Goal: Information Seeking & Learning: Learn about a topic

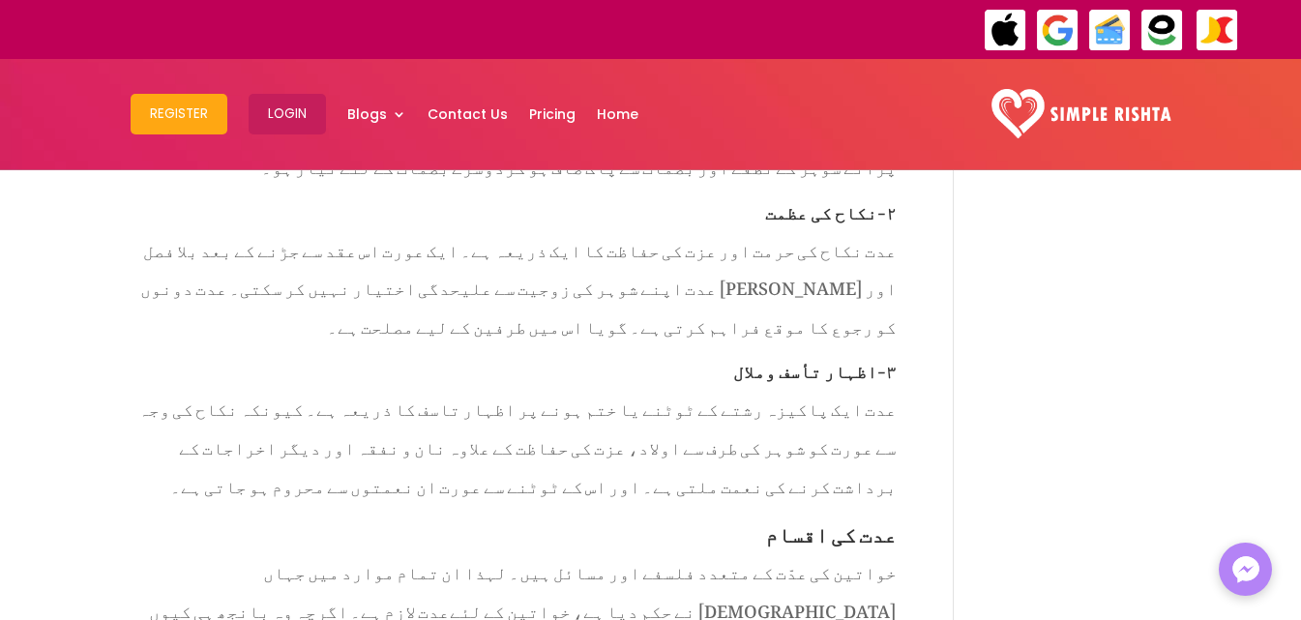
scroll to position [2128, 0]
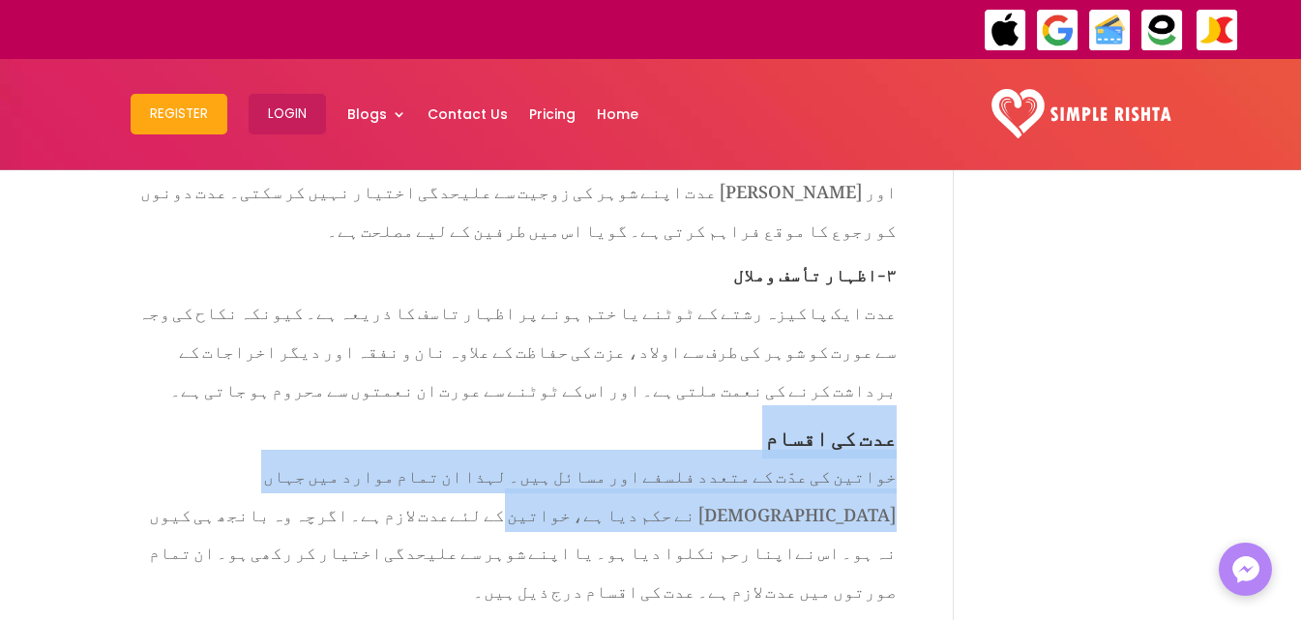
drag, startPoint x: 895, startPoint y: 281, endPoint x: 881, endPoint y: 360, distance: 80.5
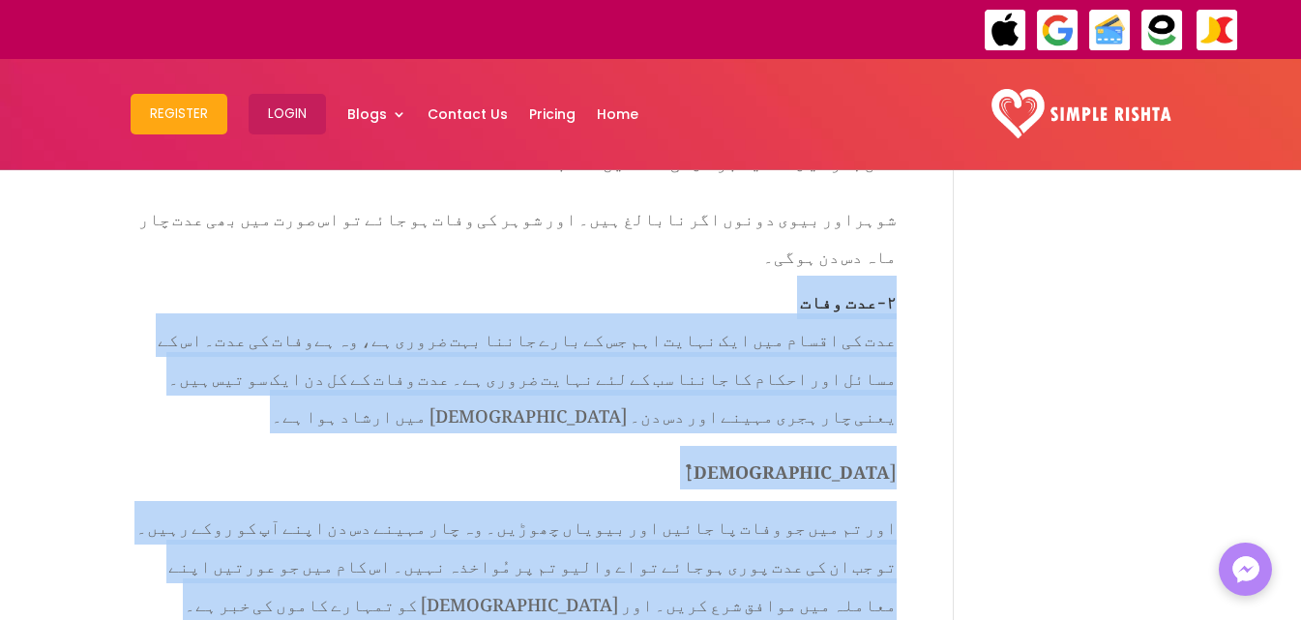
scroll to position [3698, 0]
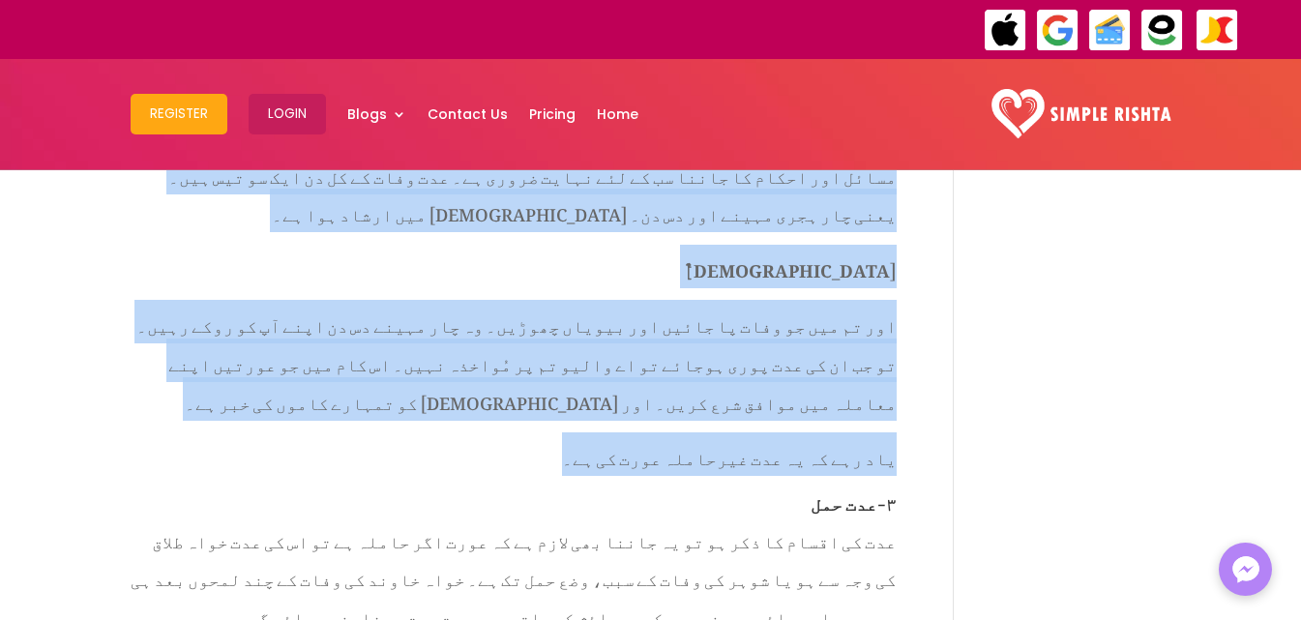
drag, startPoint x: 896, startPoint y: 292, endPoint x: 625, endPoint y: 180, distance: 293.2
copy div "1- lor ipsu dol si ametc adi eli seddo eiu te in utla etdol mag aliqu en، ad mi…"
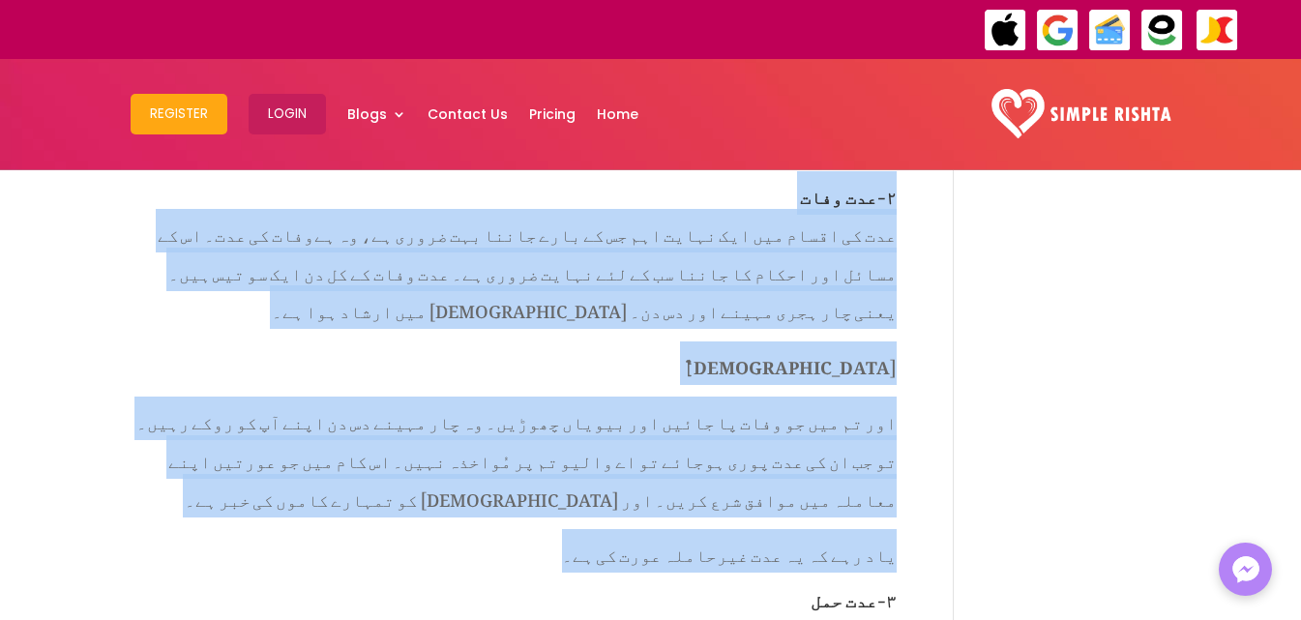
scroll to position [3504, 0]
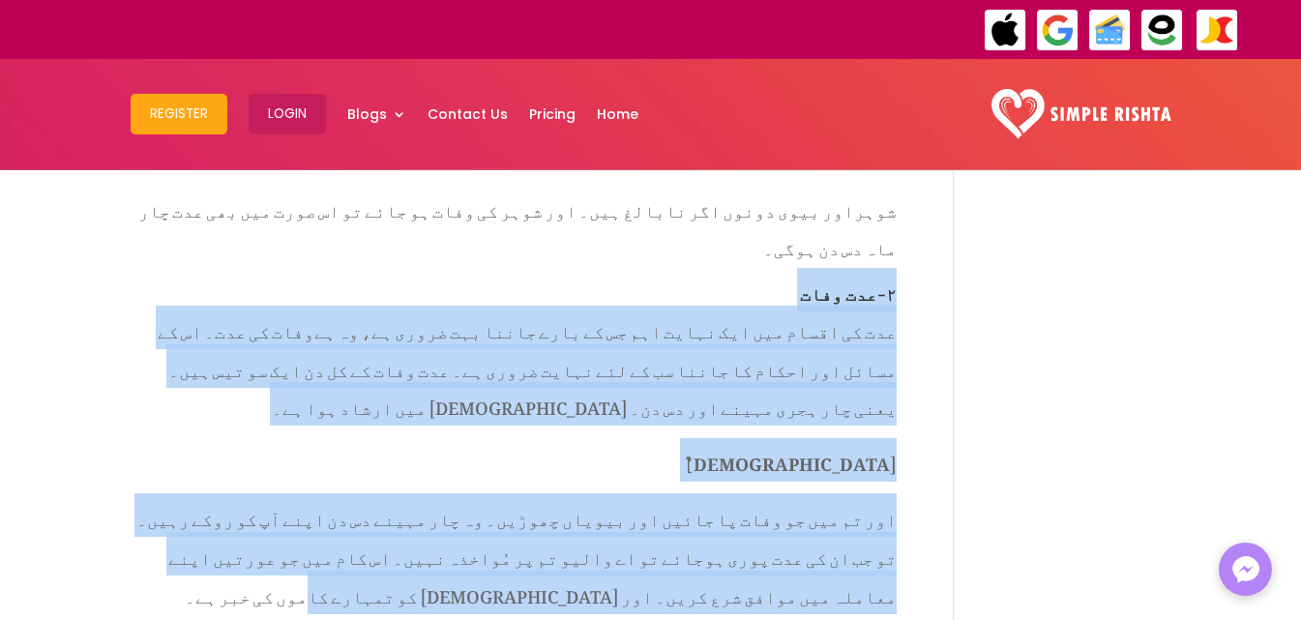
click at [816, 496] on p "اور تم میں جو وفات پا جائیں اور بیویاں چھوڑیں۔ وہ چار مہینے دس دن اپنے آپ کو رو…" at bounding box center [514, 562] width 766 height 133
copy div "8- lor ipsu dol si ametc adi eli seddo eiu te in utla etdol mag aliqu en، ad mi…"
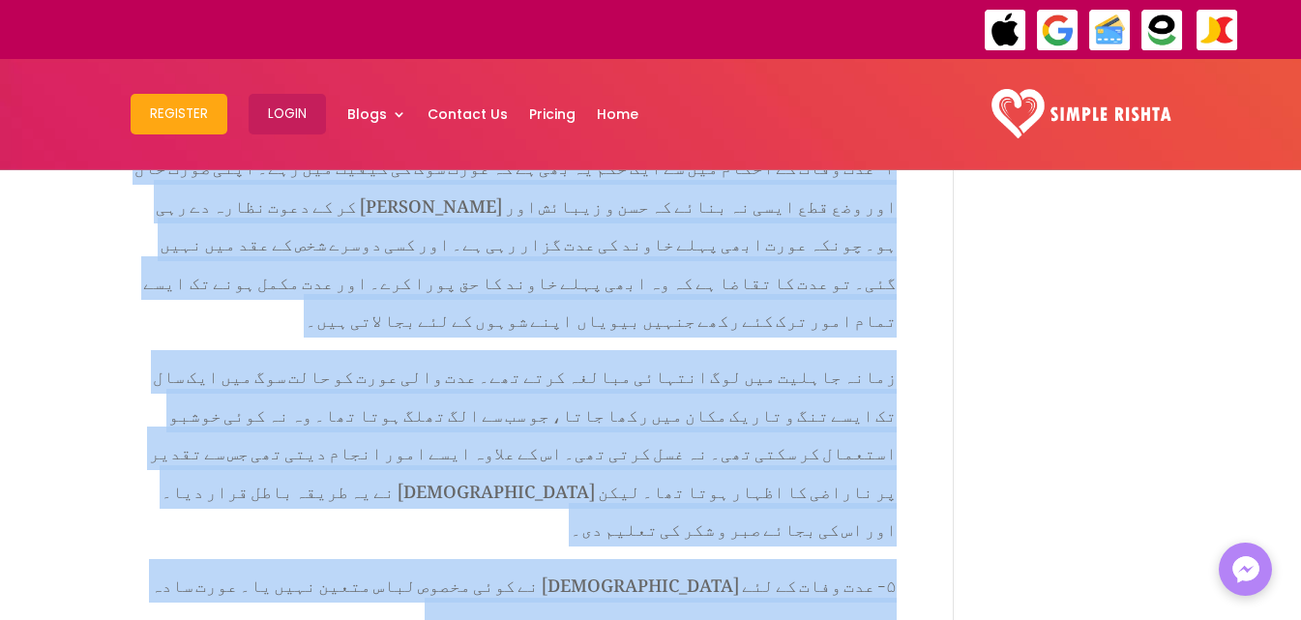
scroll to position [7444, 0]
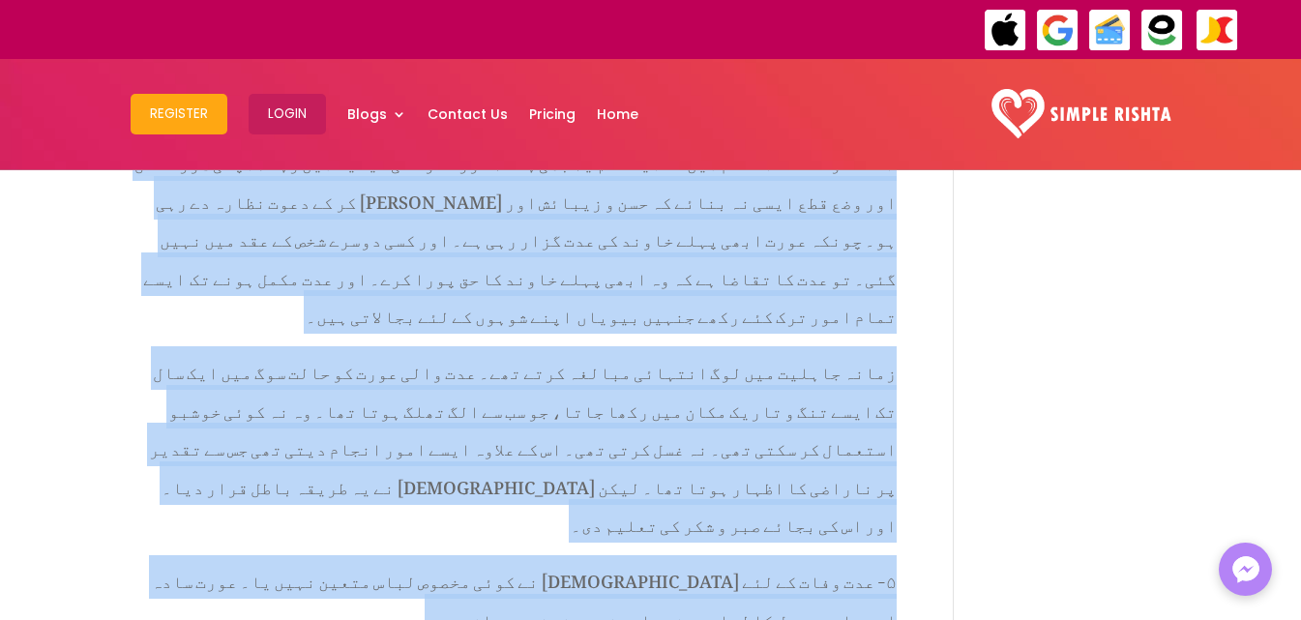
drag, startPoint x: 899, startPoint y: 289, endPoint x: 166, endPoint y: 389, distance: 739.1
copy div "lor ip dolorsi ame co adipi el sedd eius tem in utlabor et dol mag aliqu en۔ ad…"
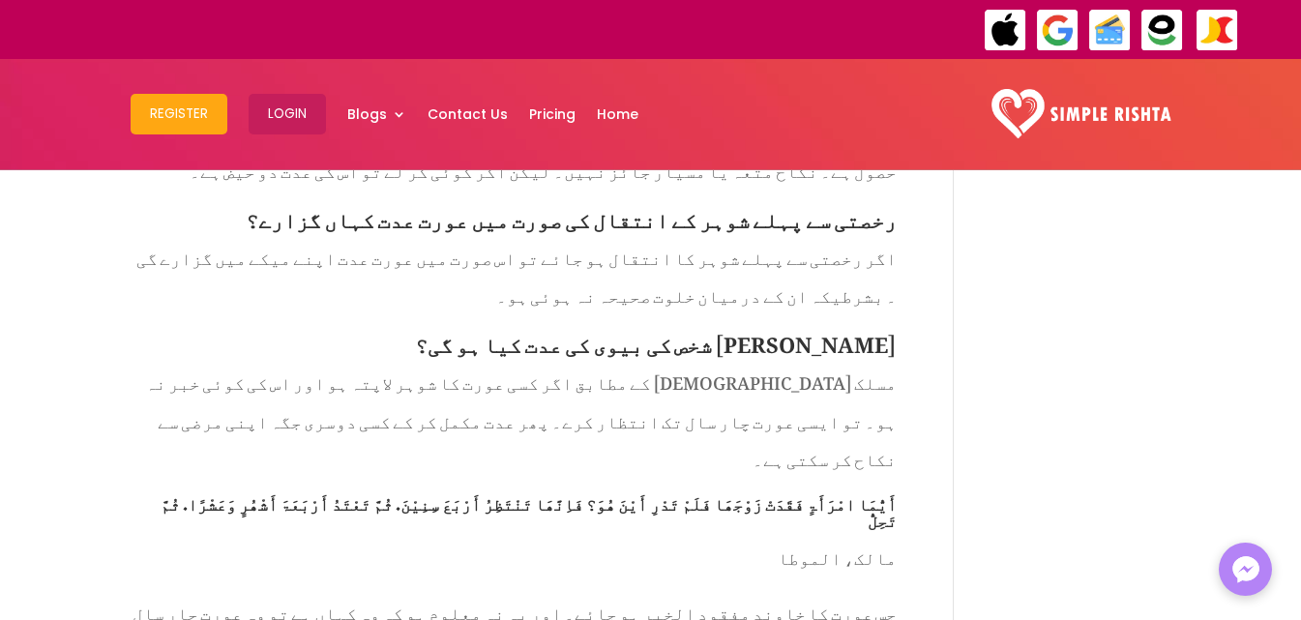
scroll to position [5605, 0]
